Goal: Transaction & Acquisition: Register for event/course

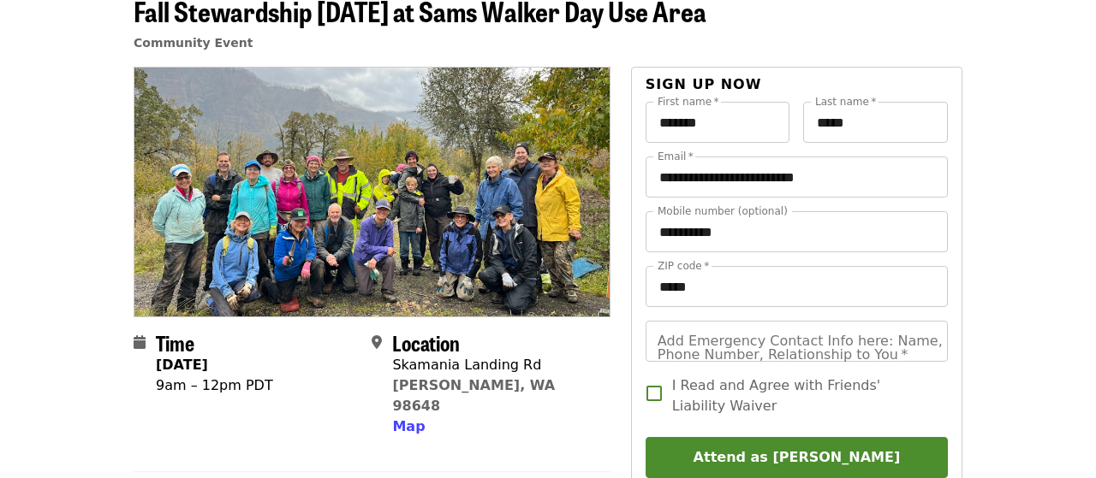
scroll to position [89, 0]
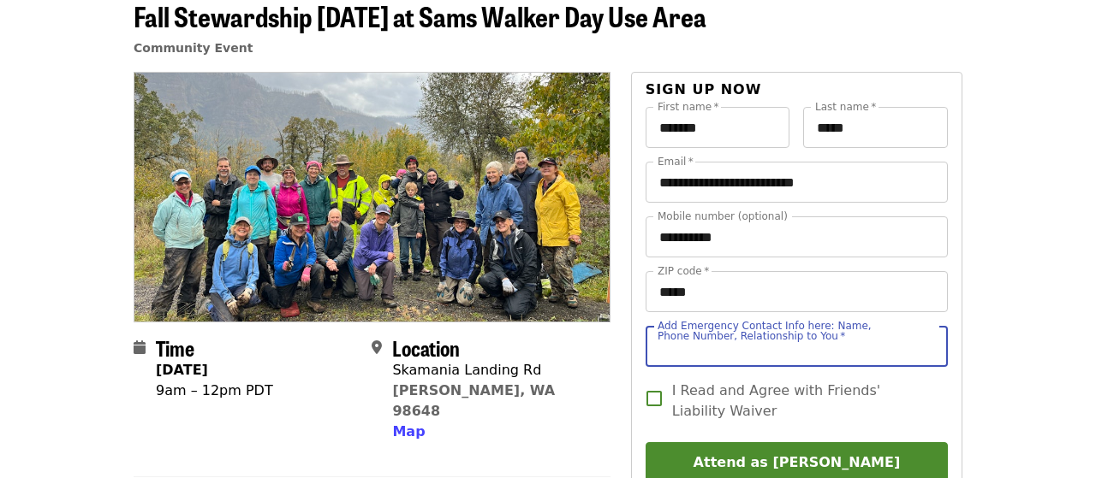
click at [910, 339] on input "Add Emergency Contact Info here: Name, Phone Number, Relationship to You   *" at bounding box center [796, 346] width 302 height 41
type input "**********"
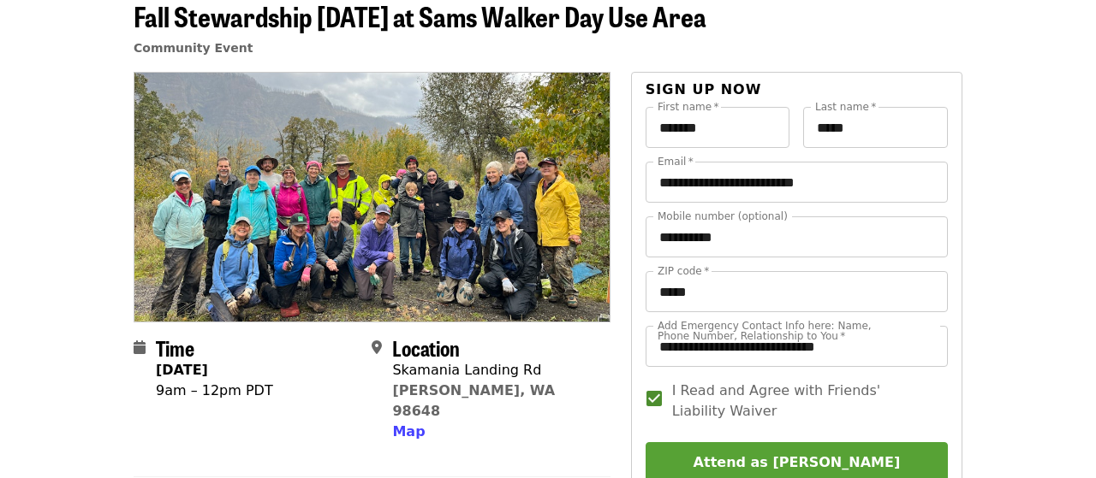
click at [775, 458] on button "Attend as [PERSON_NAME]" at bounding box center [796, 463] width 302 height 41
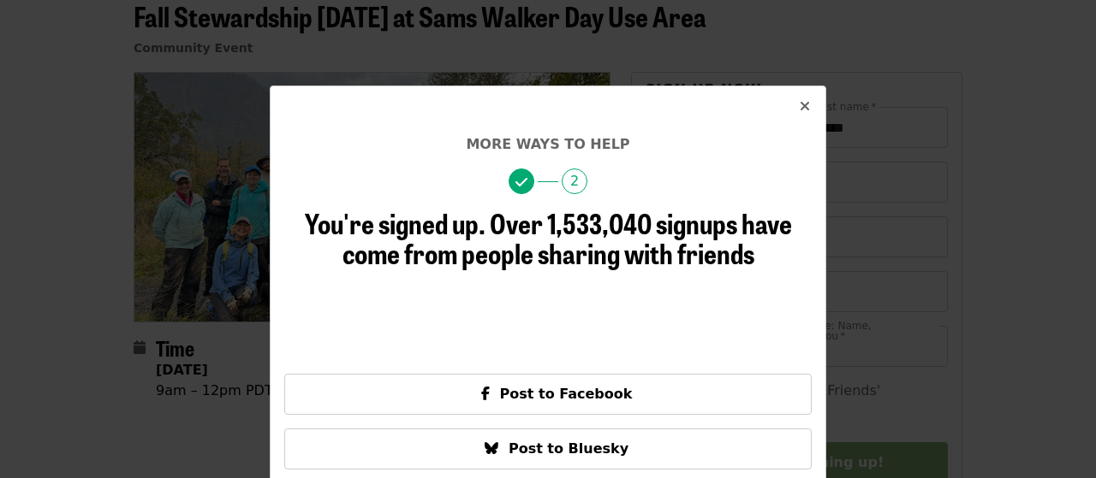
click at [805, 97] on span "Close" at bounding box center [804, 107] width 10 height 21
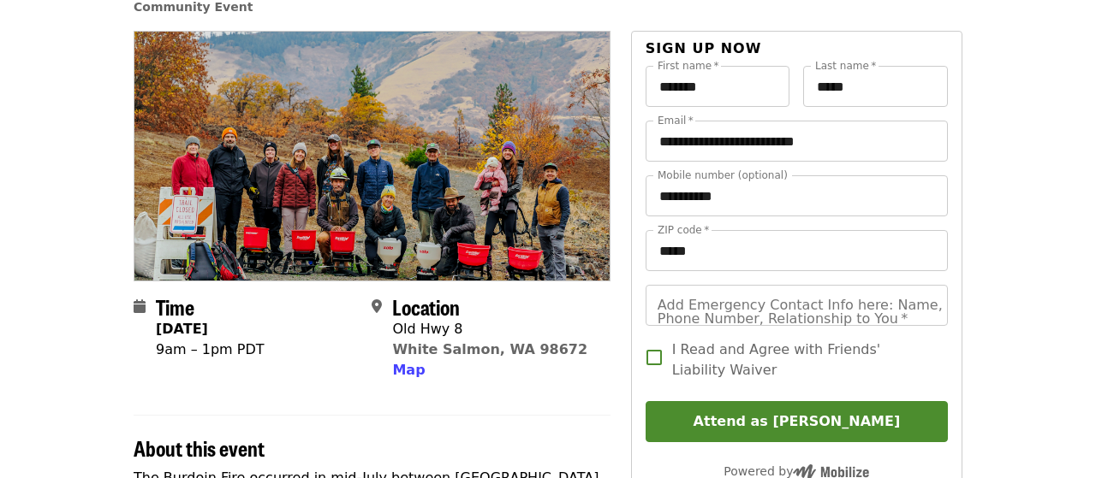
scroll to position [134, 0]
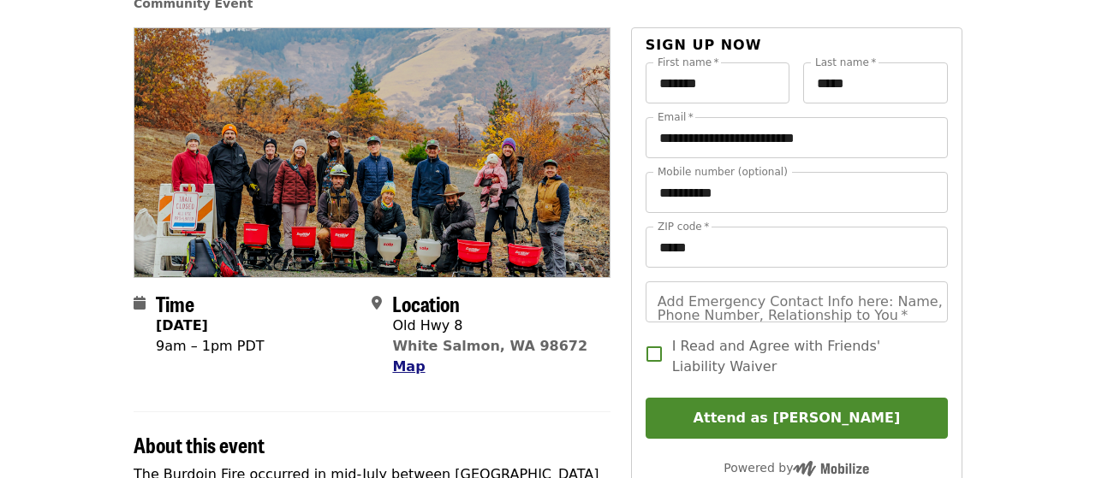
click at [401, 367] on span "Map" at bounding box center [408, 367] width 33 height 16
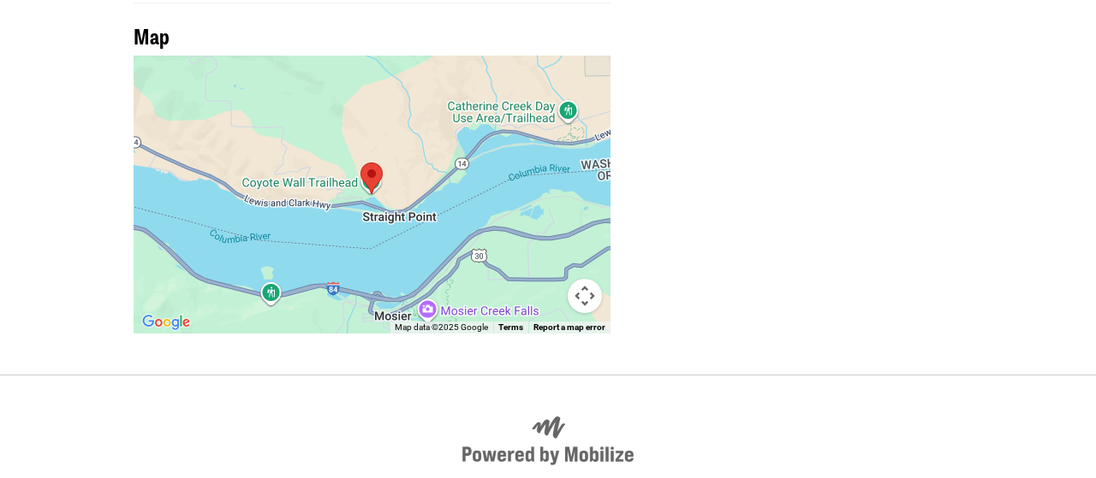
scroll to position [1274, 0]
click at [376, 235] on div at bounding box center [372, 194] width 477 height 278
click at [360, 162] on area at bounding box center [360, 162] width 0 height 0
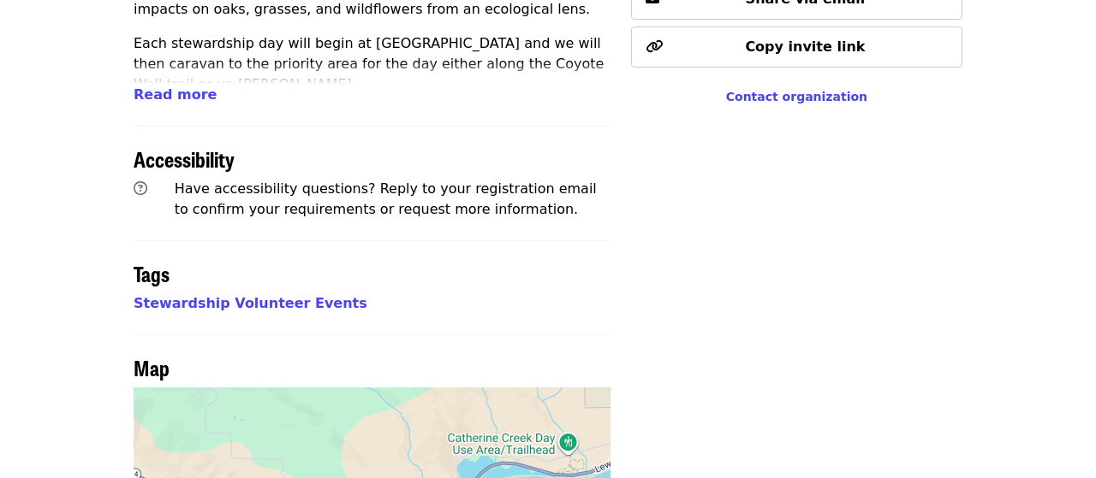
scroll to position [897, 0]
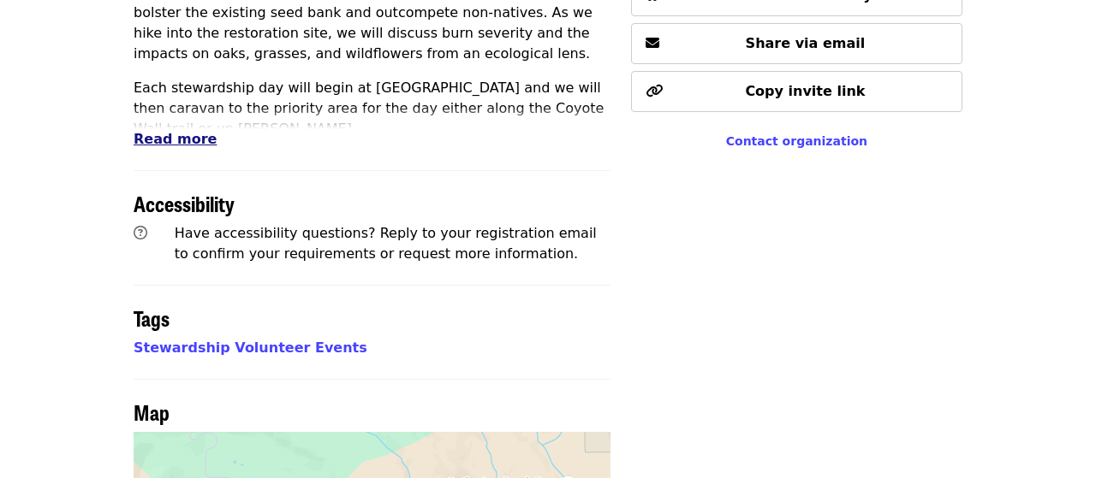
click at [163, 140] on span "Read more" at bounding box center [175, 139] width 83 height 16
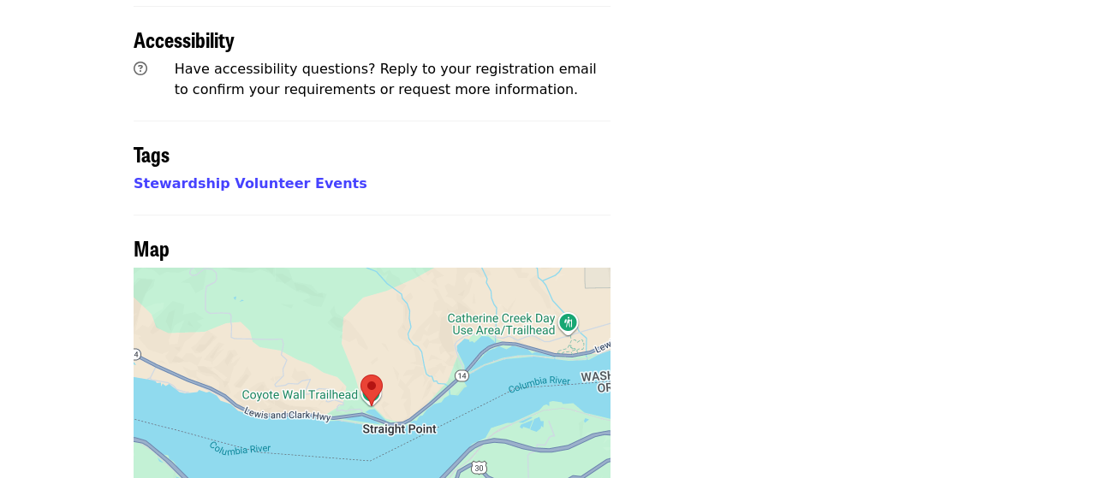
scroll to position [1482, 0]
